Goal: Information Seeking & Learning: Learn about a topic

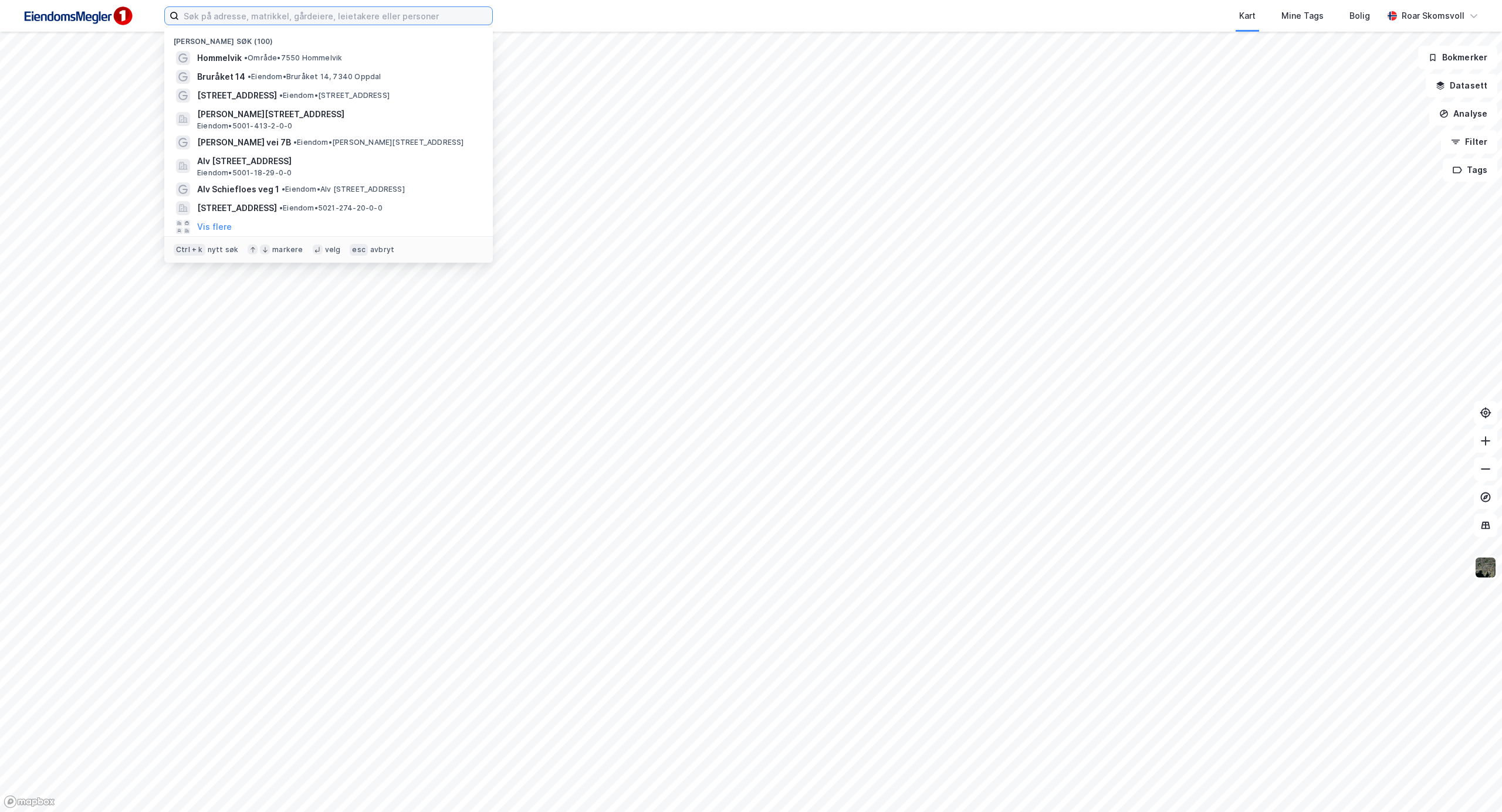
click at [236, 17] on input at bounding box center [336, 16] width 314 height 18
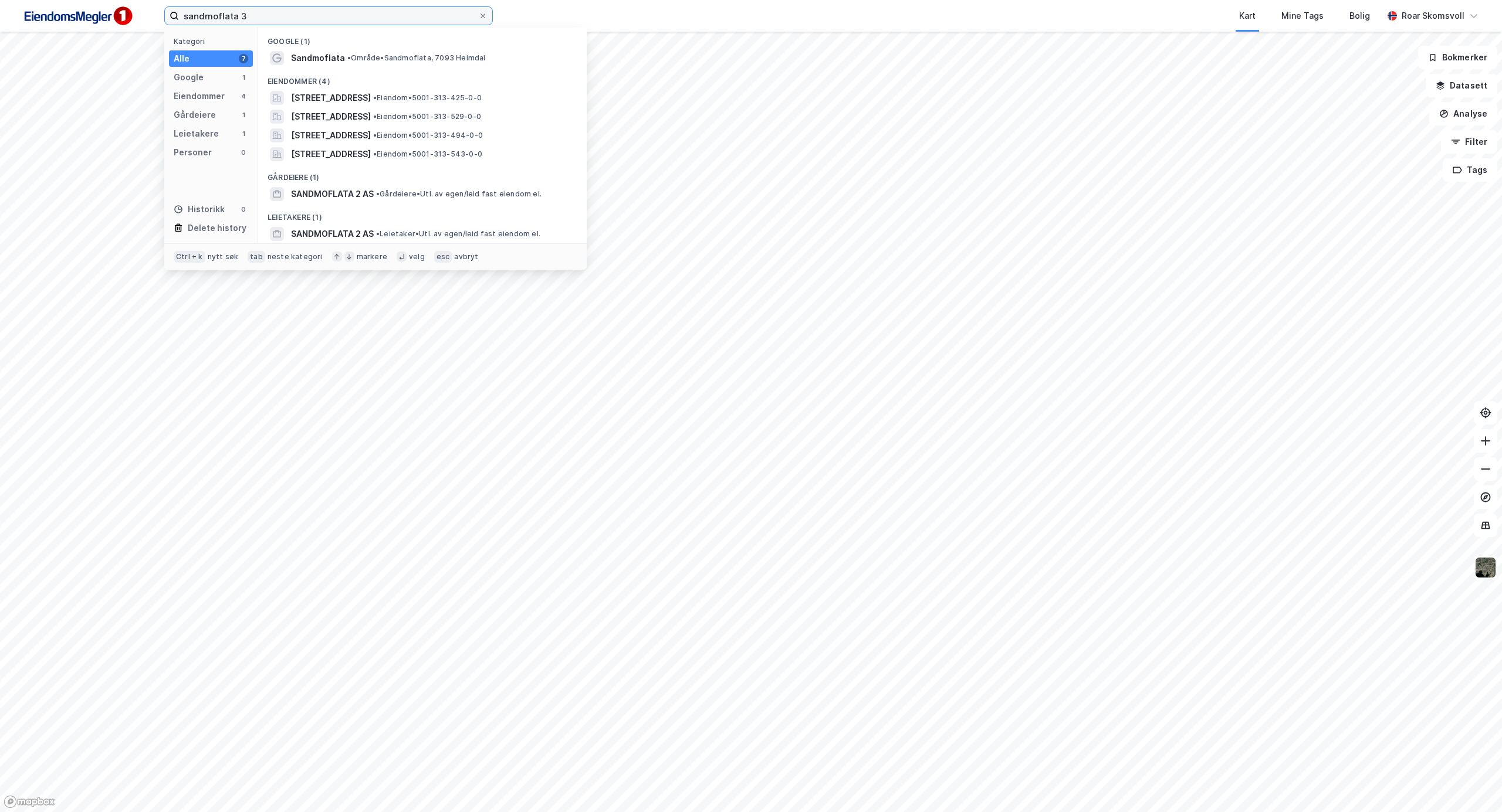
type input "sandmoflata 3"
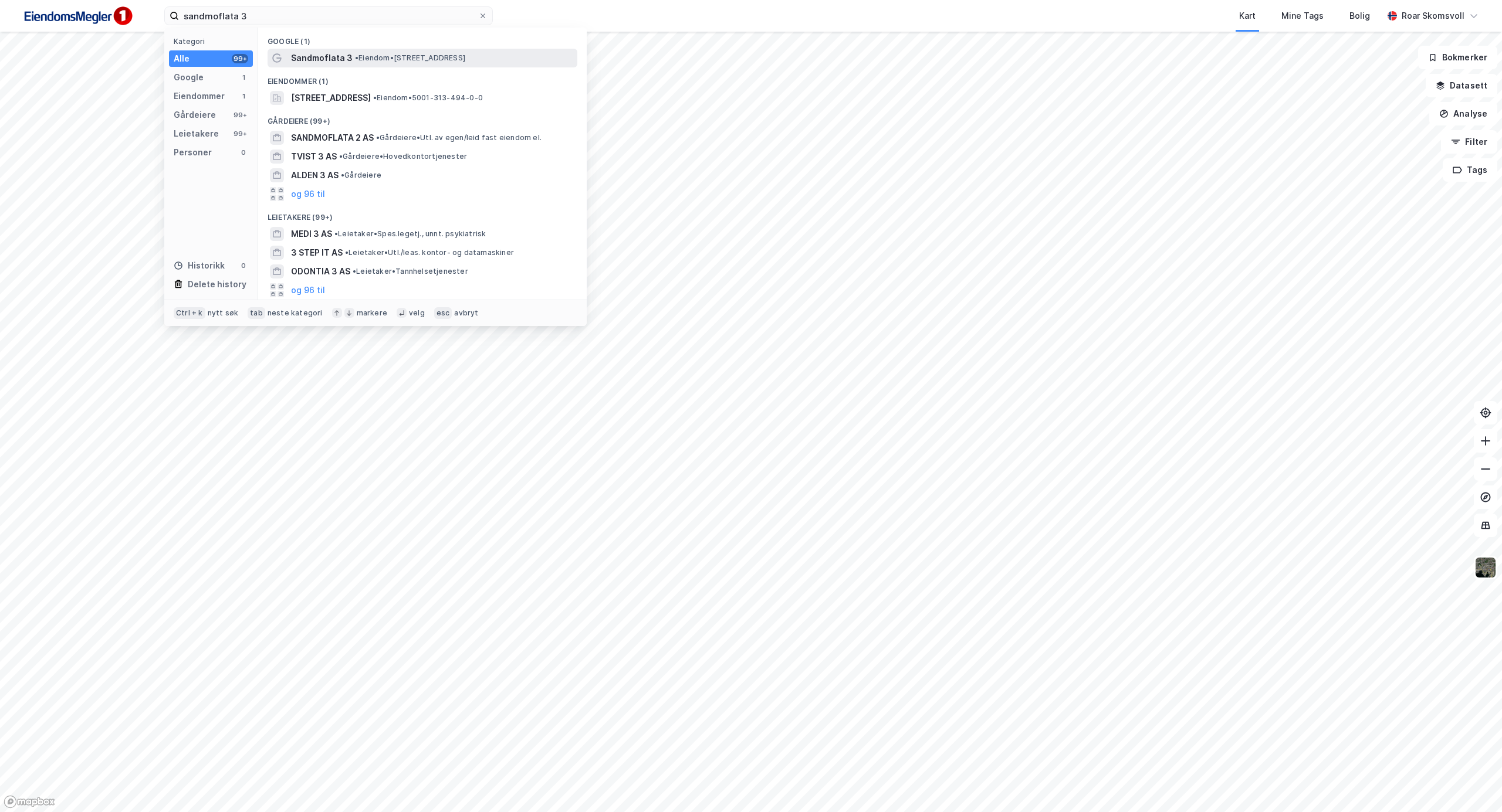
click at [331, 55] on span "Sandmoflata 3" at bounding box center [322, 58] width 62 height 14
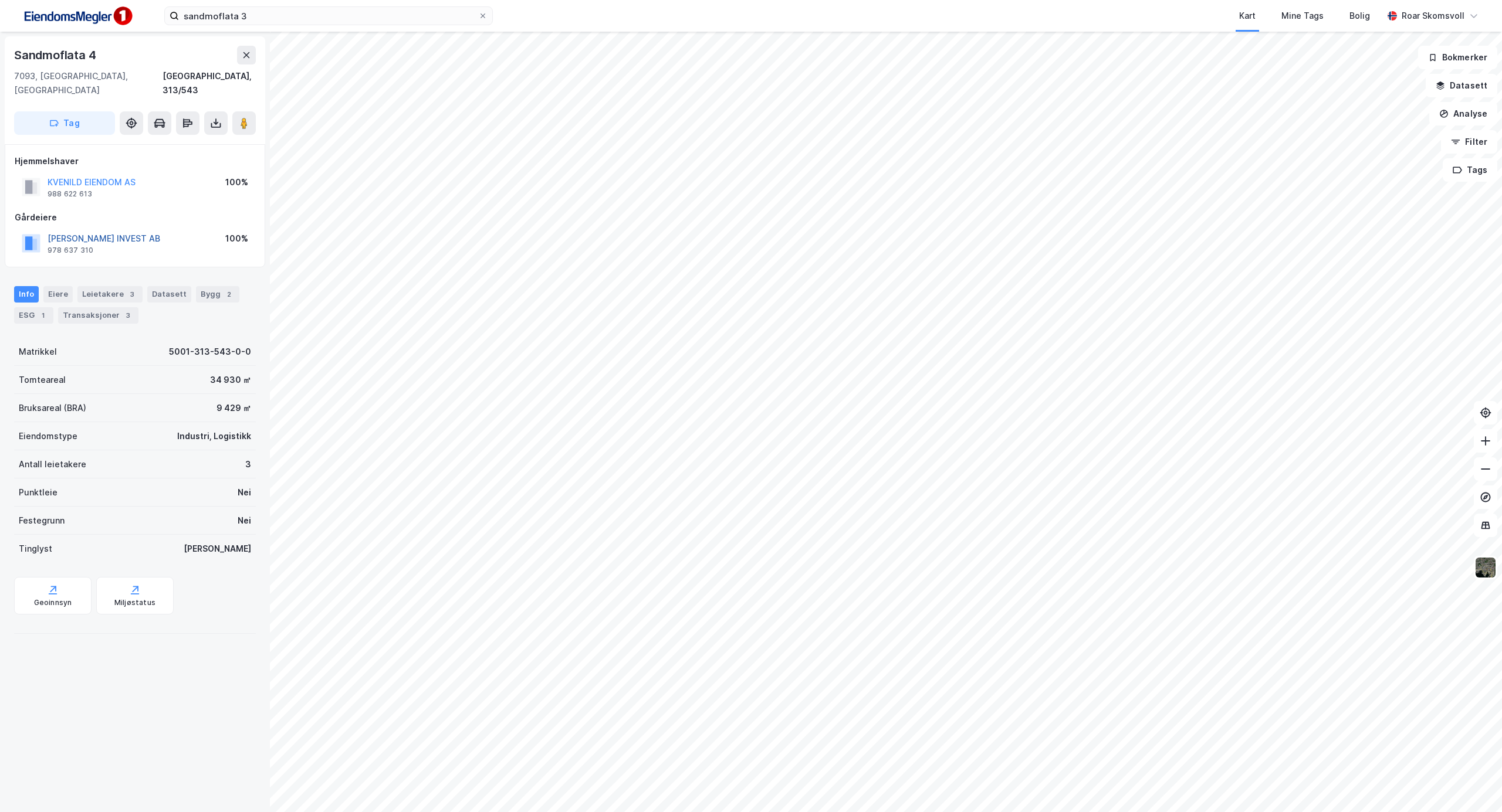
click at [0, 0] on button "[PERSON_NAME] INVEST AB" at bounding box center [0, 0] width 0 height 0
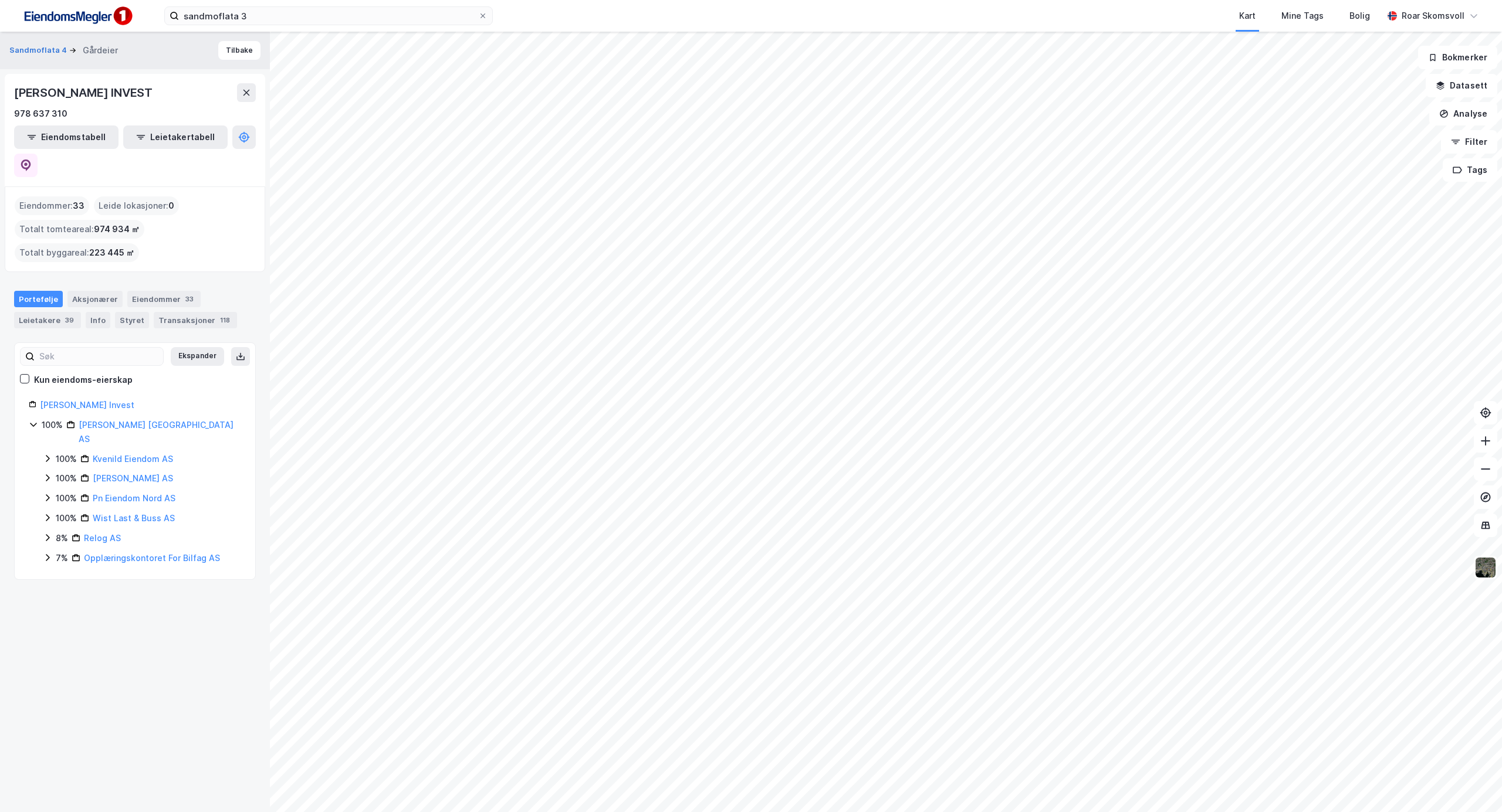
click at [47, 454] on icon at bounding box center [48, 458] width 10 height 10
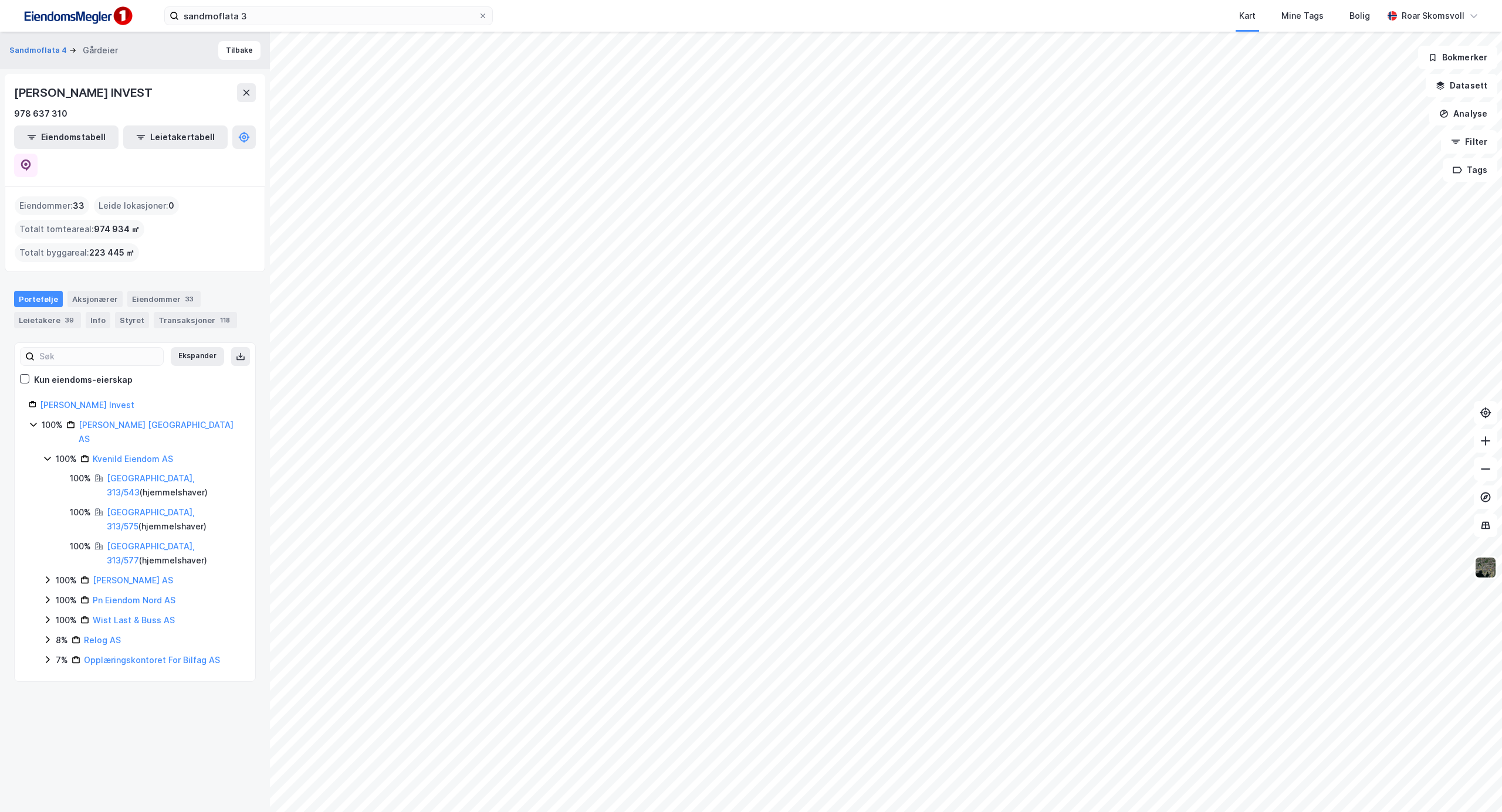
click at [48, 454] on icon at bounding box center [48, 458] width 10 height 10
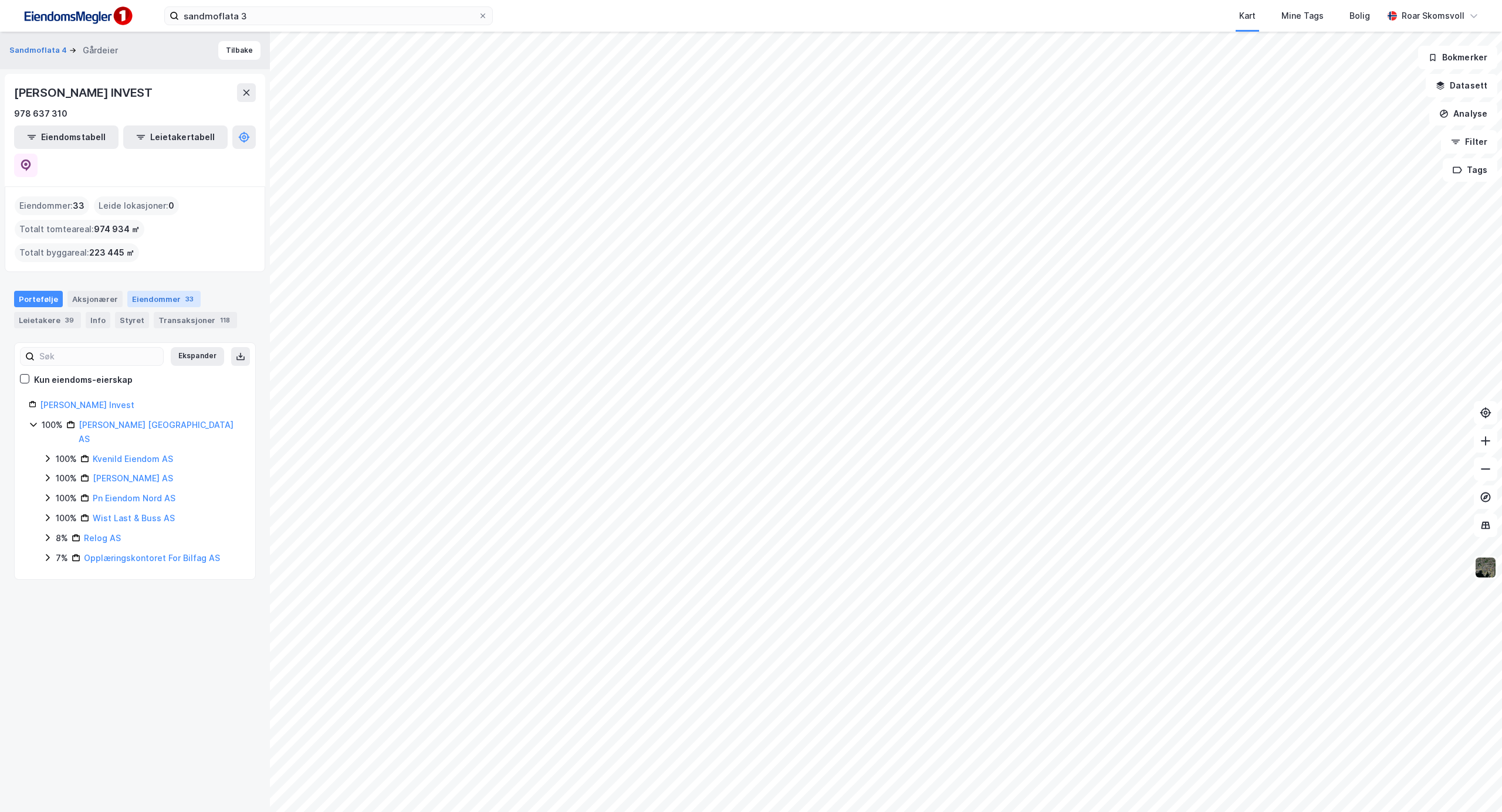
click at [156, 291] on div "Eiendommer 33" at bounding box center [164, 299] width 74 height 16
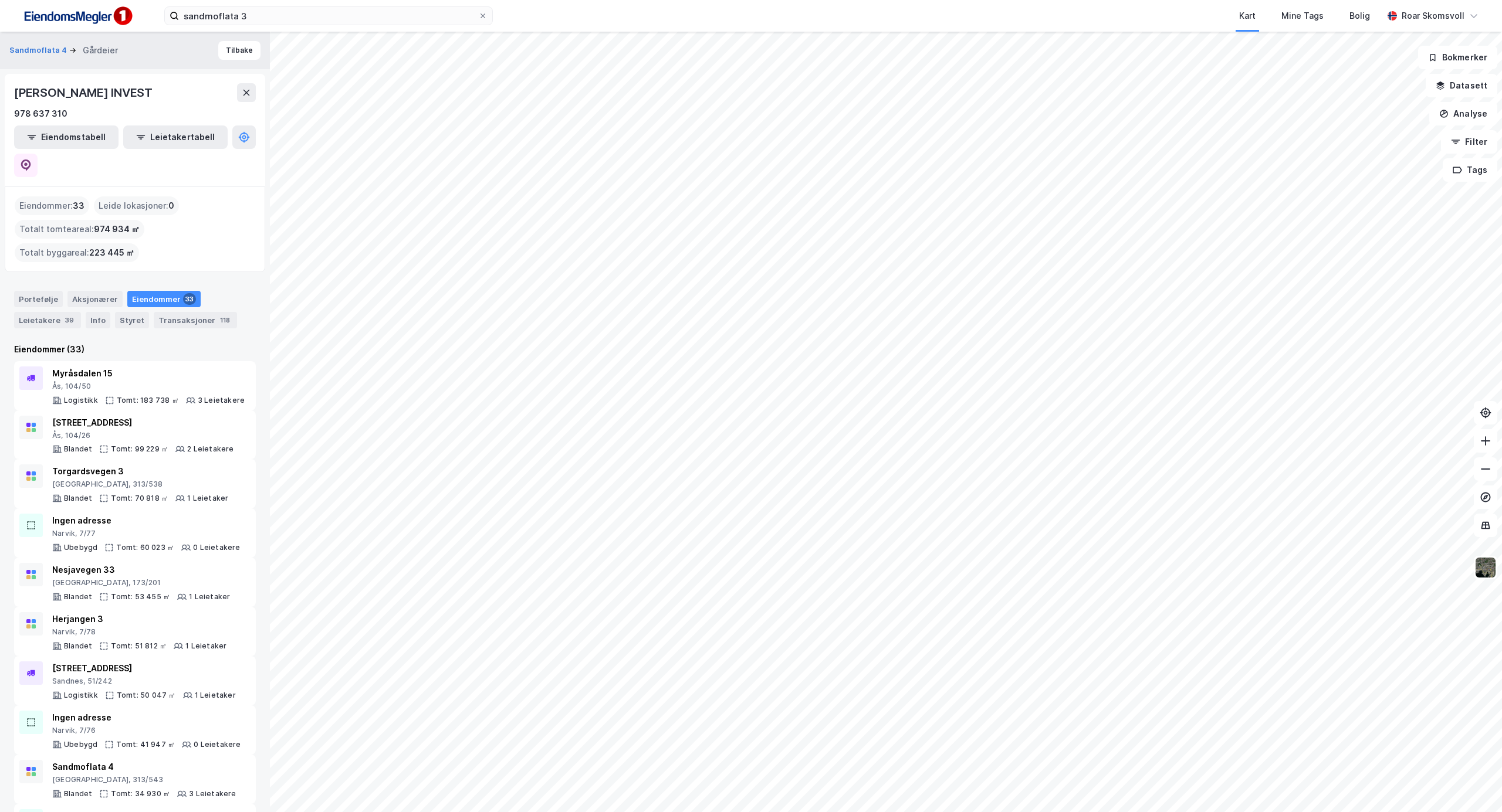
click at [158, 291] on div "Eiendommer 33" at bounding box center [164, 299] width 74 height 16
click at [245, 95] on icon at bounding box center [246, 92] width 10 height 10
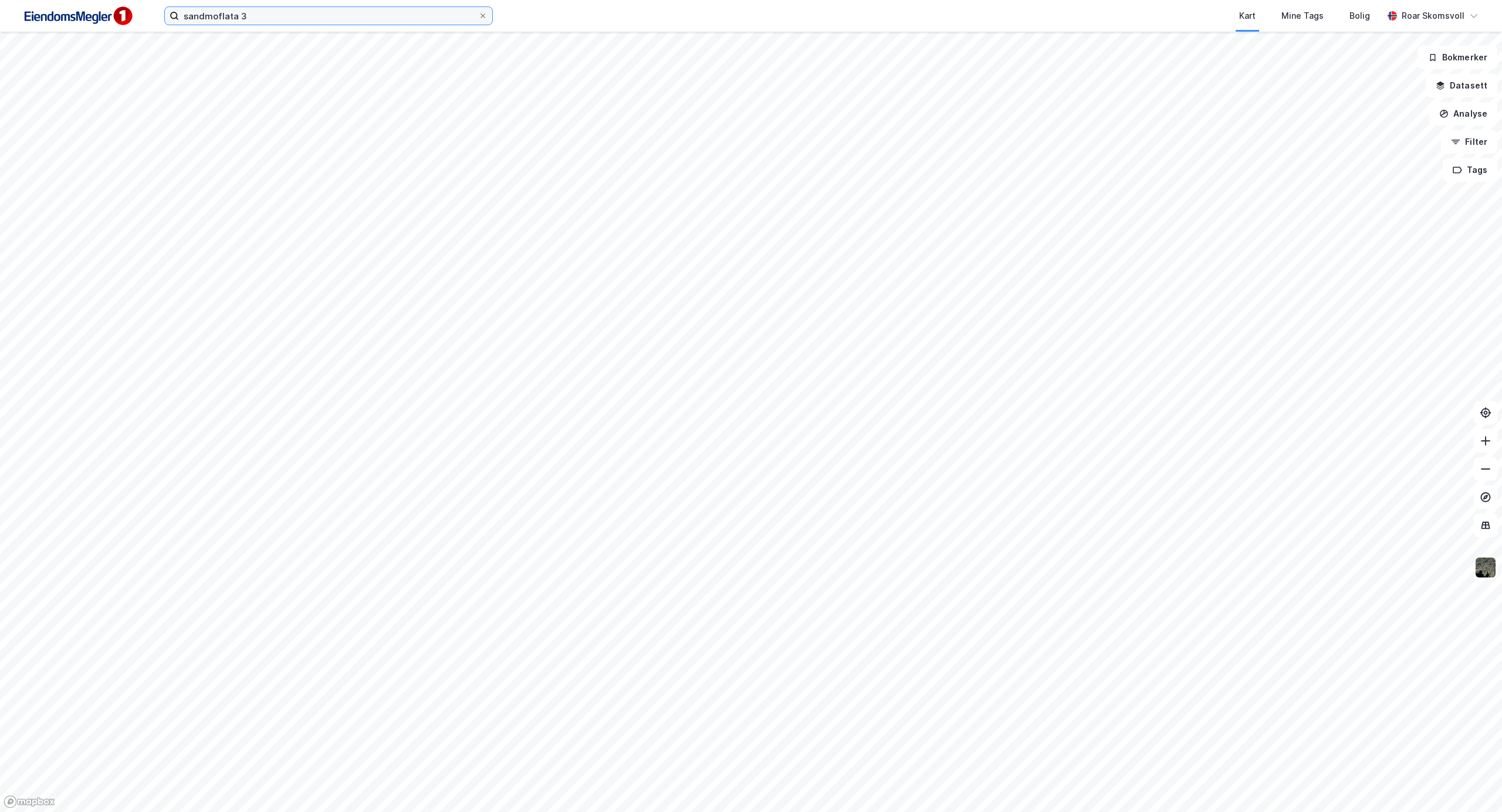
click at [294, 16] on input "sandmoflata 3" at bounding box center [328, 16] width 300 height 18
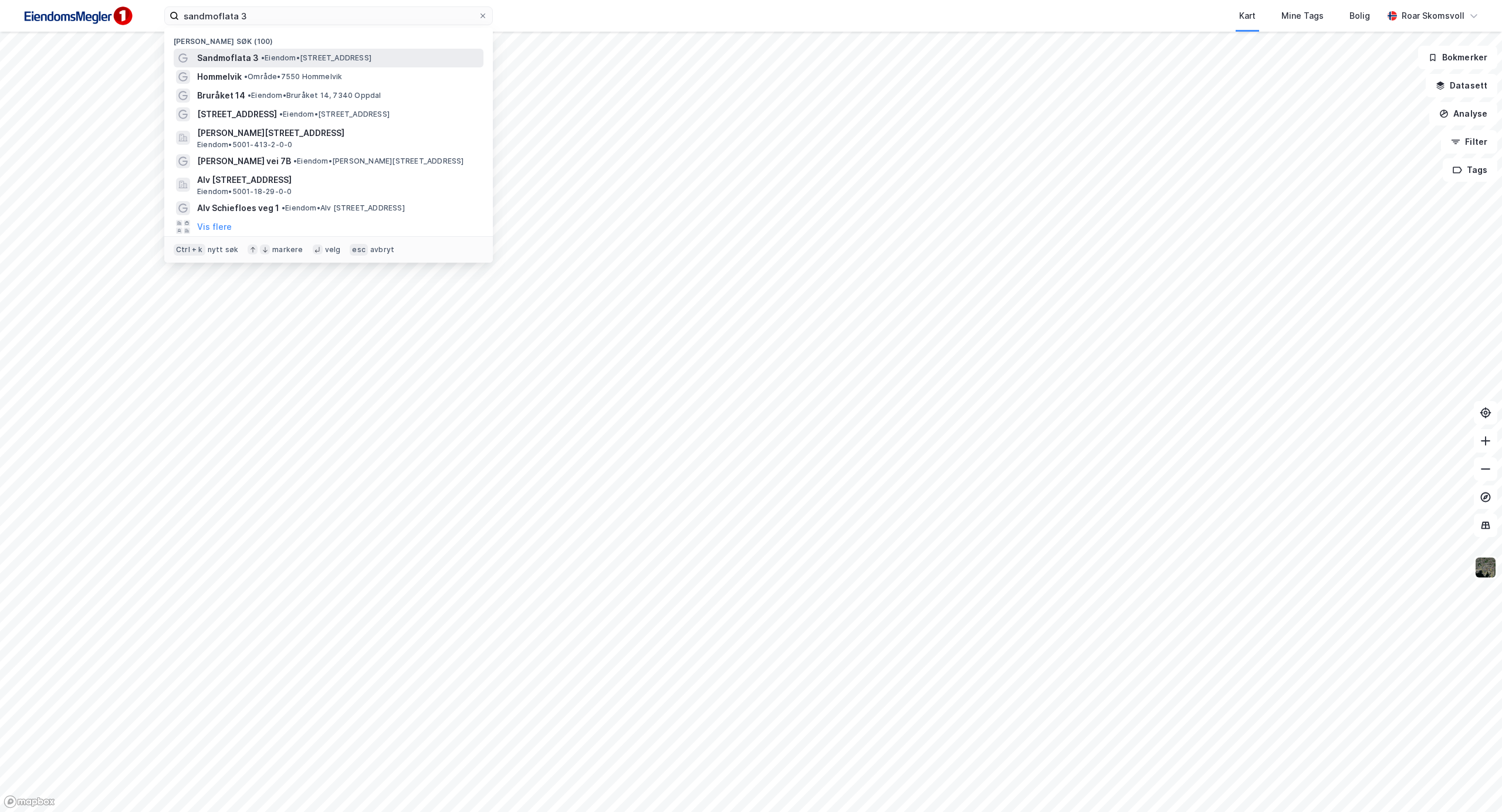
click at [239, 49] on div "Sandmoflata 3 • Eiendom • [STREET_ADDRESS]" at bounding box center [328, 58] width 310 height 19
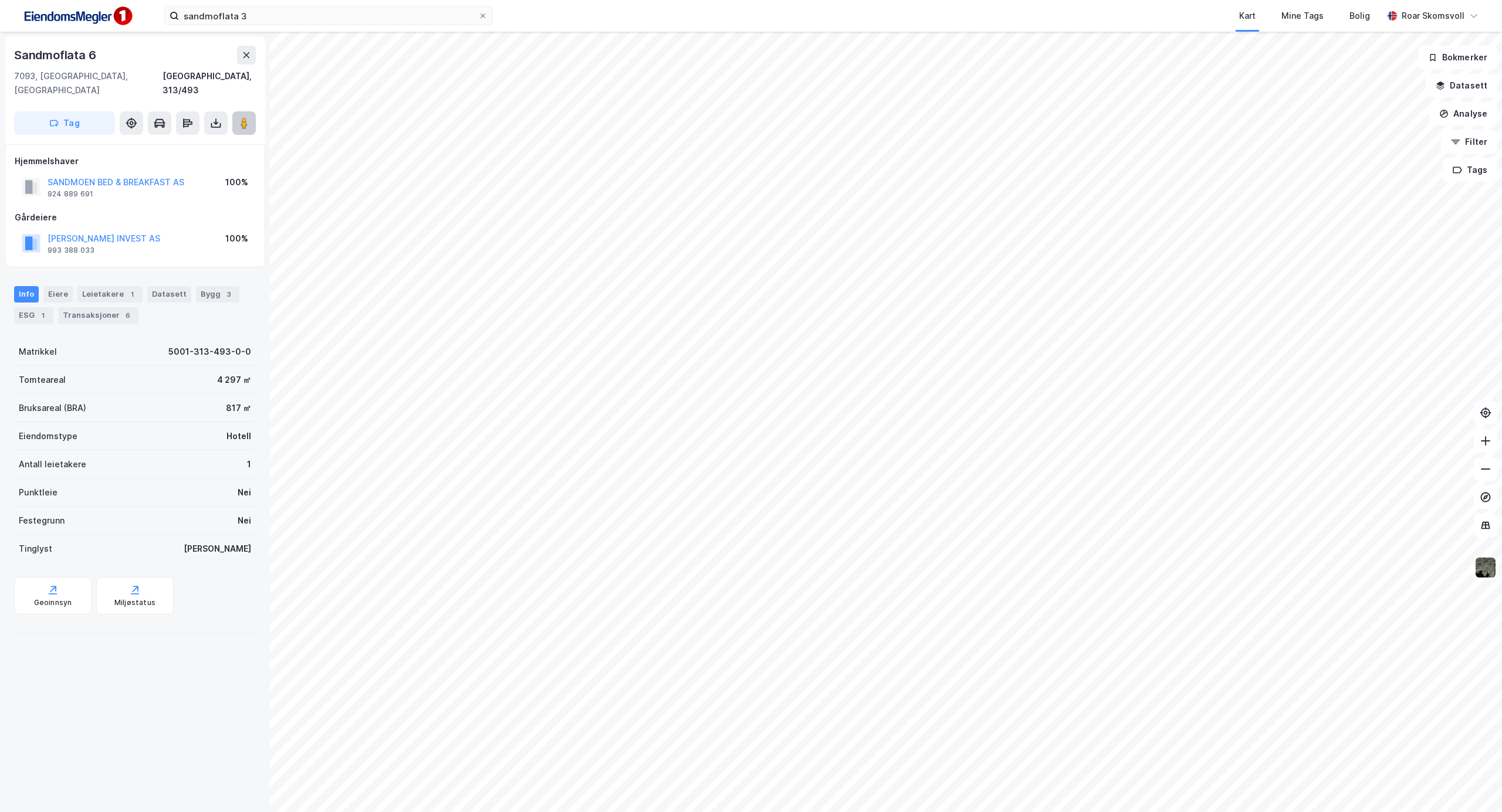
click at [250, 111] on button at bounding box center [245, 123] width 24 height 24
drag, startPoint x: 99, startPoint y: 57, endPoint x: 0, endPoint y: 57, distance: 99.0
click at [0, 57] on div "Sandmoflata 6 7093, [GEOGRAPHIC_DATA], [GEOGRAPHIC_DATA] [GEOGRAPHIC_DATA], 313…" at bounding box center [135, 422] width 270 height 781
copy div "Sandmoflata 6"
click at [0, 0] on button "HOSPITALITY INVEST AS" at bounding box center [0, 0] width 0 height 0
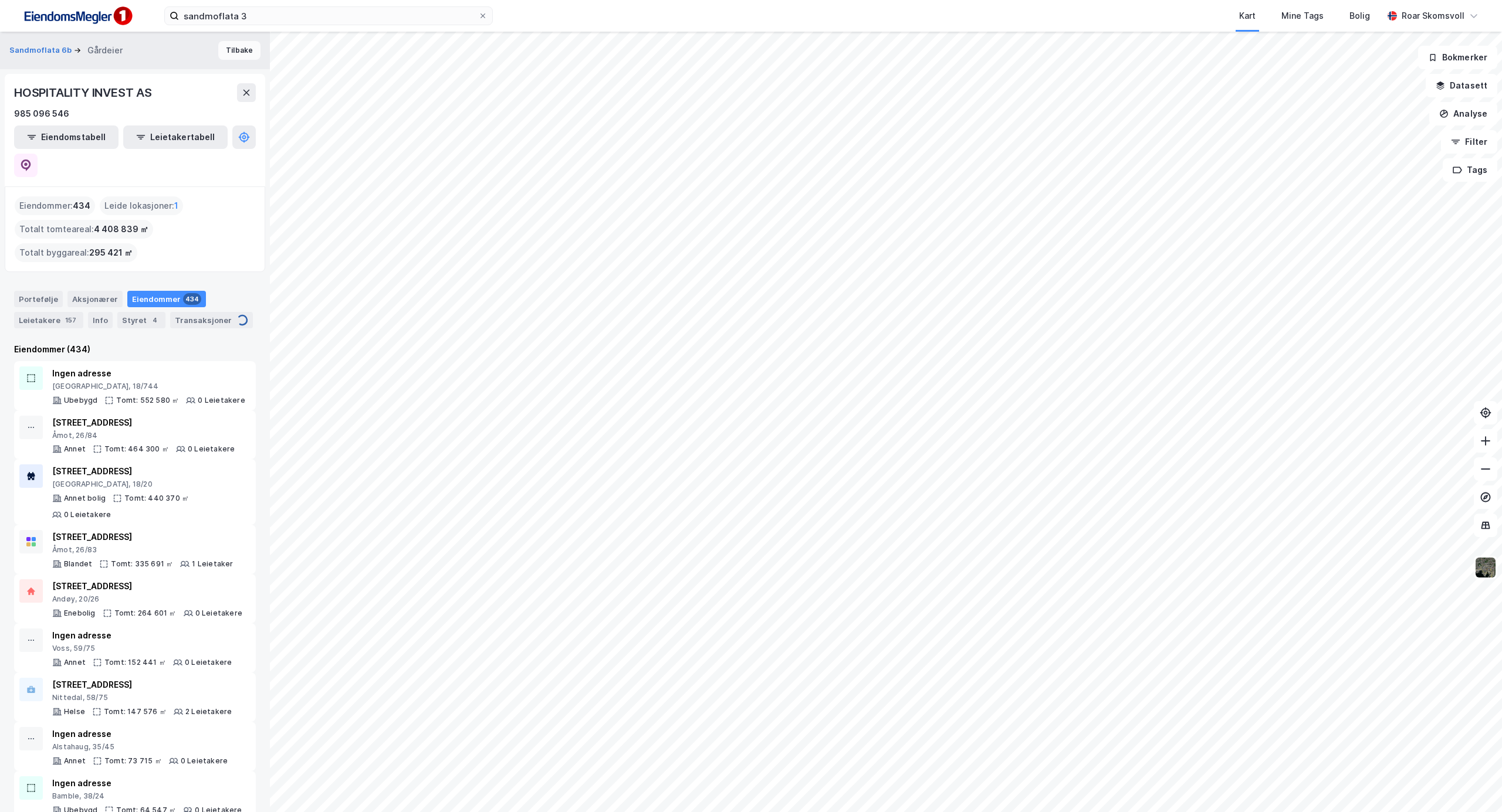
click at [233, 48] on button "Tilbake" at bounding box center [239, 50] width 42 height 19
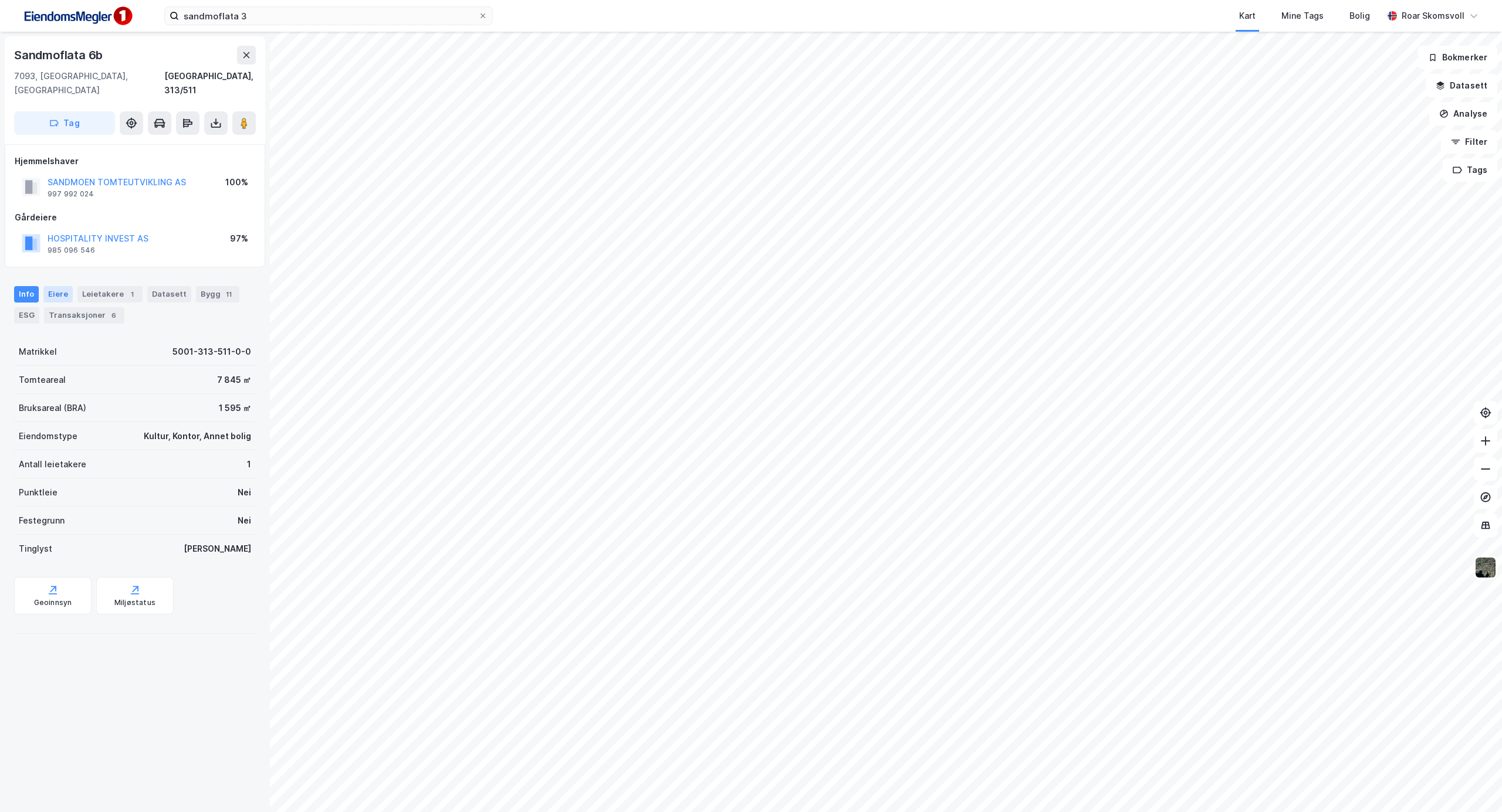
click at [57, 286] on div "Eiere" at bounding box center [57, 294] width 29 height 16
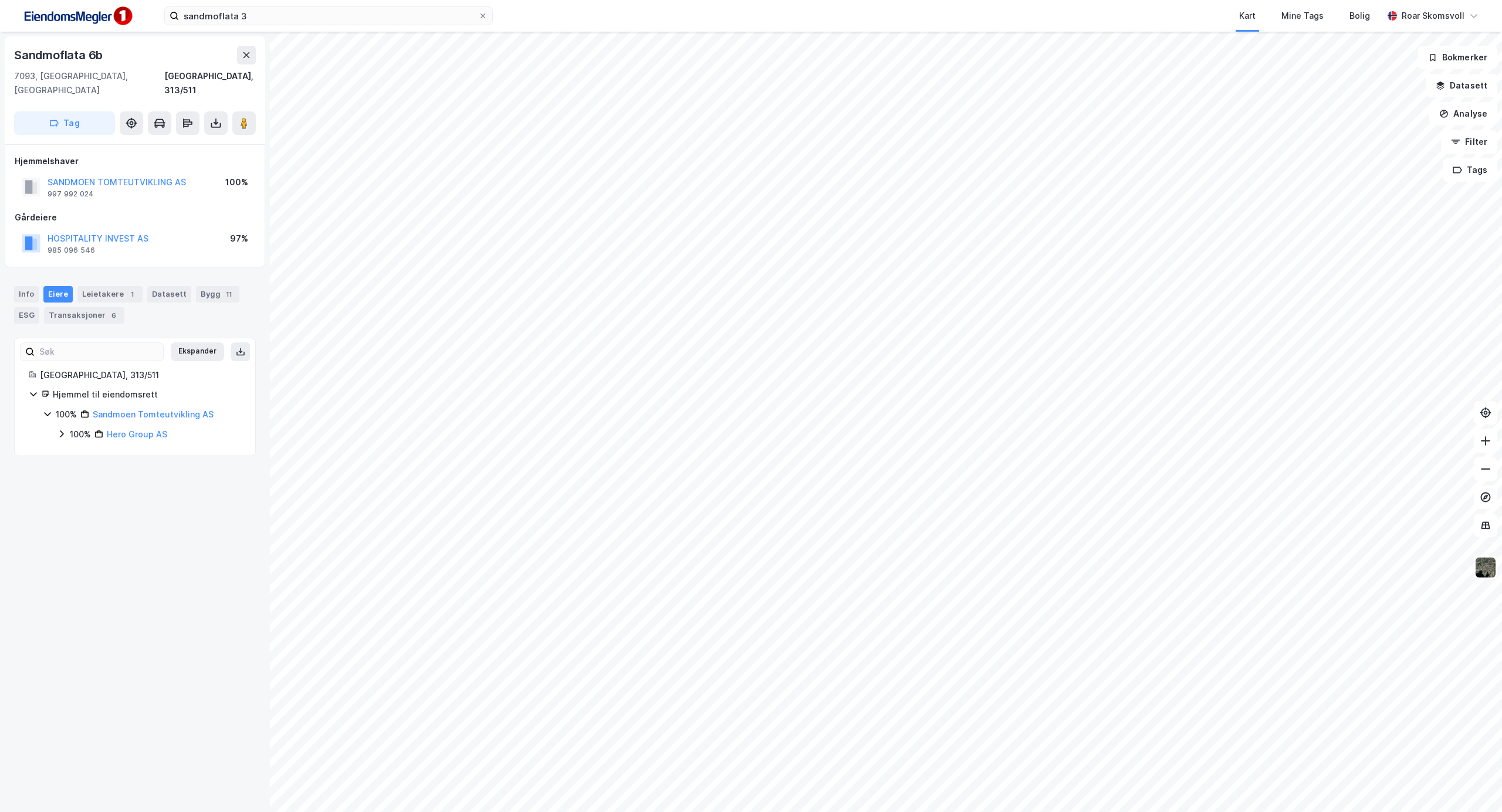
click at [62, 429] on icon at bounding box center [62, 434] width 10 height 10
click at [74, 449] on icon at bounding box center [76, 454] width 10 height 10
click at [241, 117] on image at bounding box center [244, 123] width 7 height 12
click at [99, 286] on div "Leietakere 1" at bounding box center [110, 294] width 65 height 16
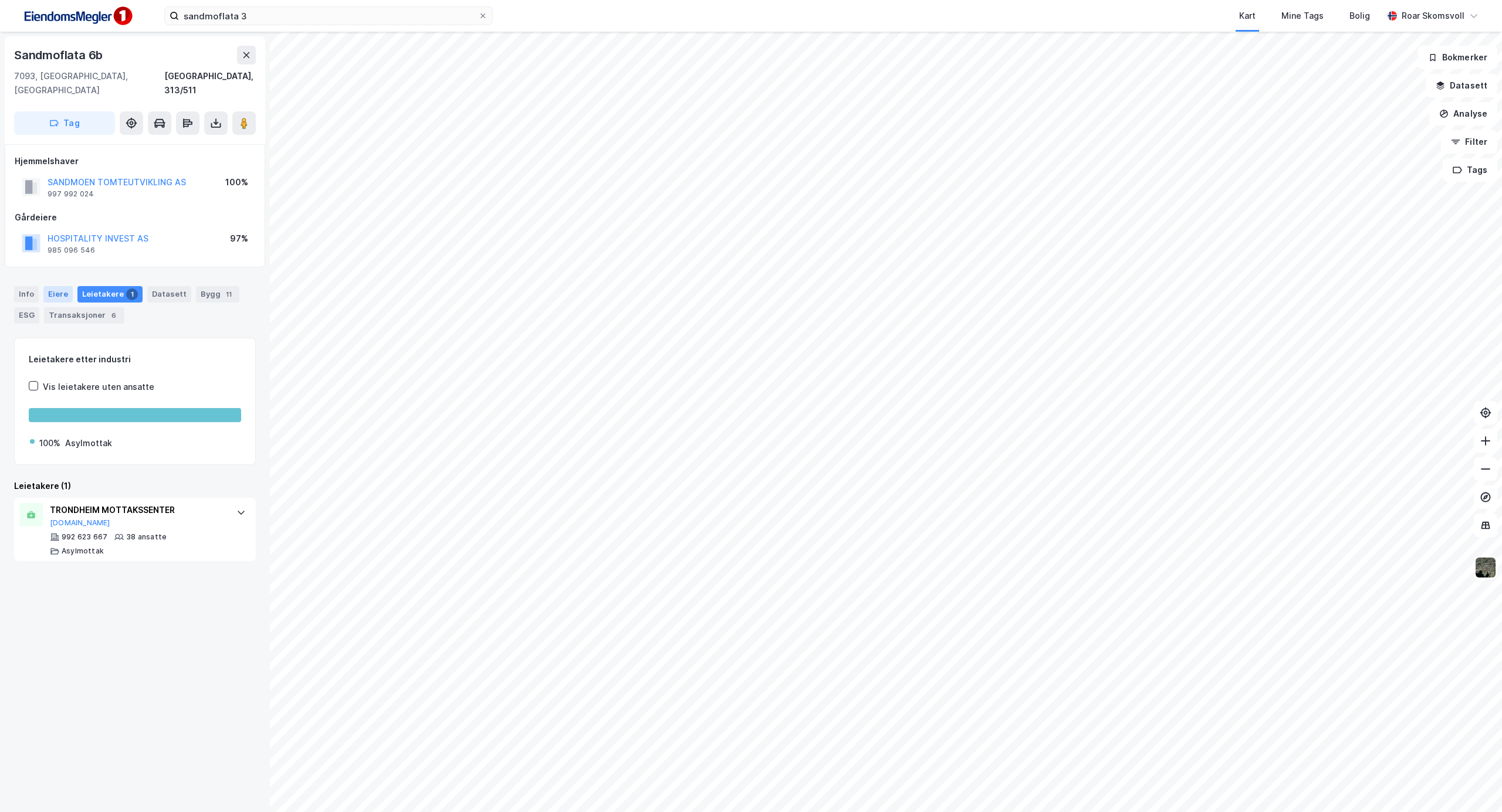
click at [48, 286] on div "Eiere" at bounding box center [57, 294] width 29 height 16
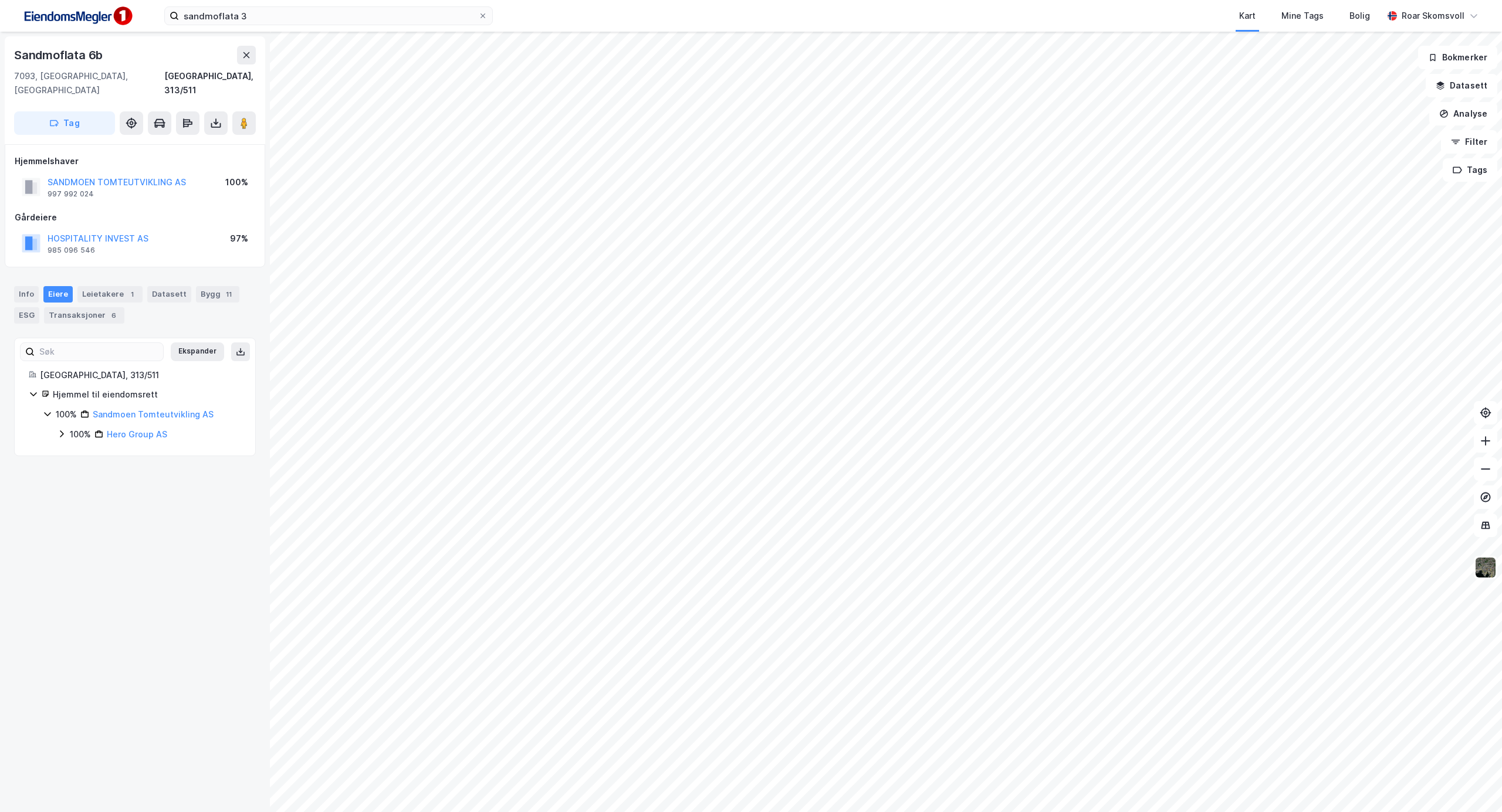
click at [60, 429] on icon at bounding box center [62, 434] width 10 height 10
click at [74, 449] on icon at bounding box center [76, 454] width 10 height 10
click at [91, 484] on icon at bounding box center [89, 488] width 10 height 10
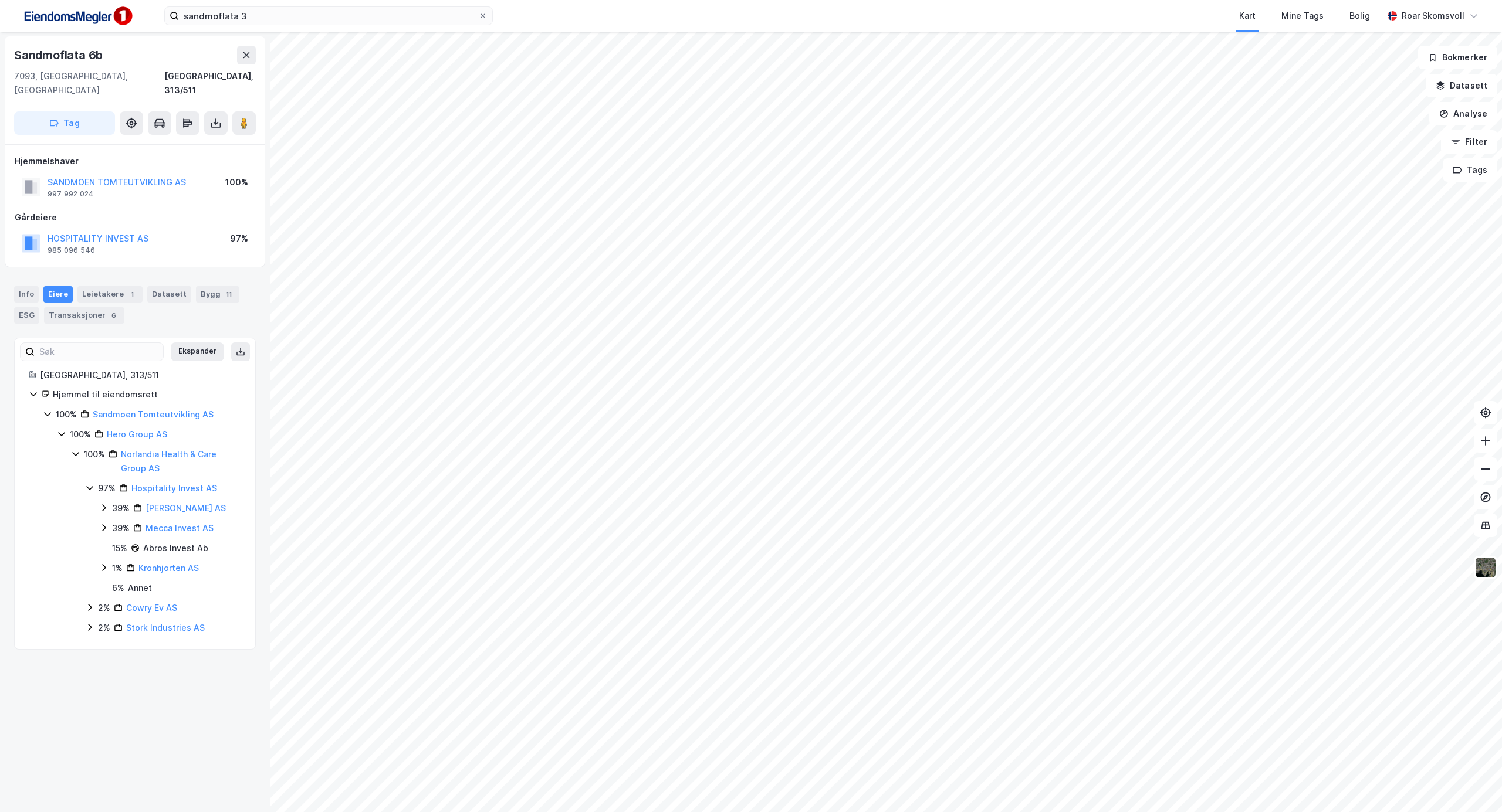
click at [105, 504] on icon at bounding box center [103, 507] width 4 height 7
click at [105, 506] on icon at bounding box center [103, 508] width 7 height 4
click at [102, 523] on icon at bounding box center [103, 527] width 10 height 10
click at [105, 563] on icon at bounding box center [103, 568] width 10 height 10
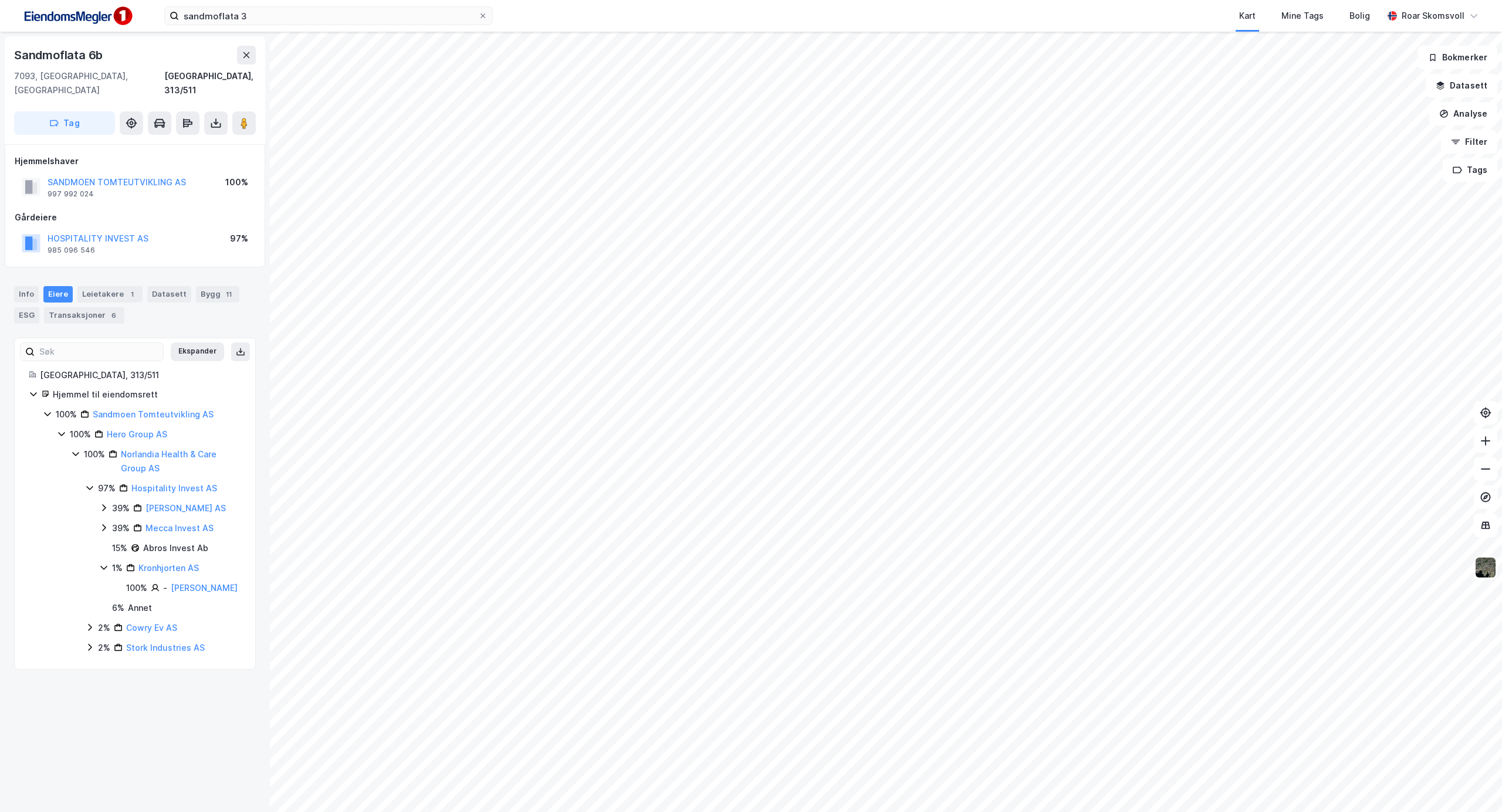
click at [105, 563] on icon at bounding box center [103, 568] width 10 height 10
click at [90, 604] on icon at bounding box center [89, 607] width 4 height 7
click at [90, 606] on icon at bounding box center [89, 608] width 7 height 4
click at [90, 624] on icon at bounding box center [89, 627] width 4 height 7
click at [90, 623] on icon at bounding box center [89, 627] width 10 height 10
